Goal: Transaction & Acquisition: Purchase product/service

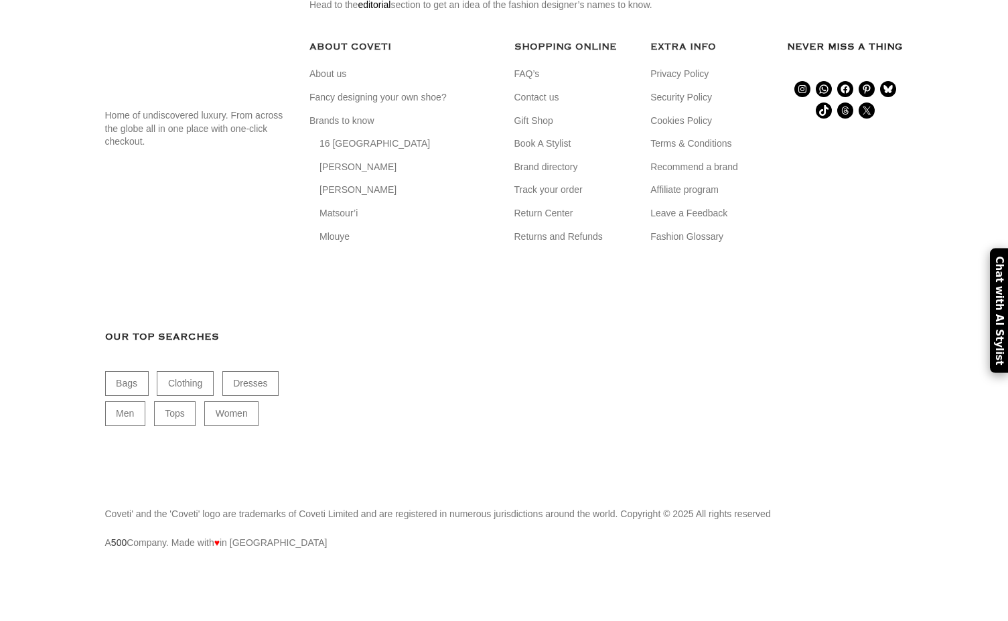
scroll to position [7889, 0]
